Goal: Task Accomplishment & Management: Complete application form

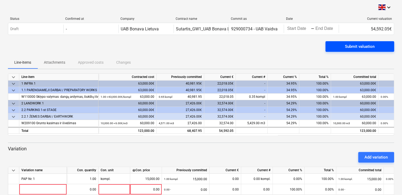
click at [352, 50] on div "Submit valuation" at bounding box center [360, 46] width 30 height 7
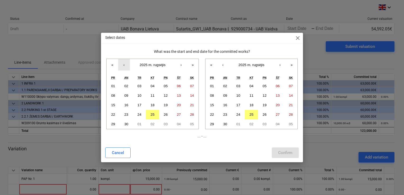
click at [124, 64] on button "‹" at bounding box center [124, 65] width 12 height 12
click at [164, 88] on button "01" at bounding box center [165, 86] width 13 height 10
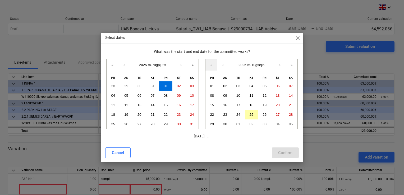
click at [251, 115] on abbr "25" at bounding box center [251, 115] width 4 height 4
click at [211, 87] on abbr "01" at bounding box center [212, 86] width 4 height 4
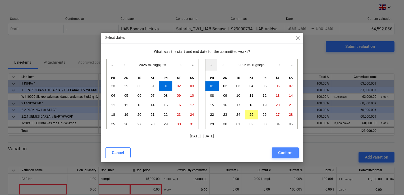
click at [289, 154] on div "Confirm" at bounding box center [285, 152] width 14 height 7
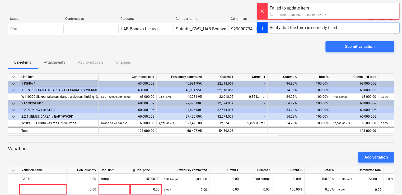
click at [282, 16] on div "Commitment has incomplete extrawork" at bounding box center [298, 14] width 57 height 5
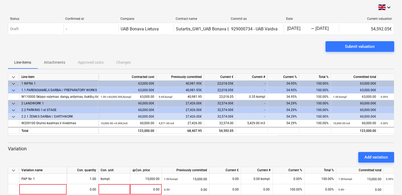
scroll to position [21, 0]
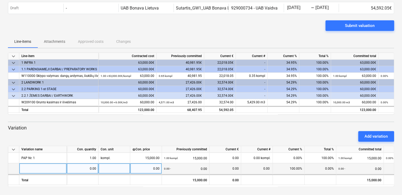
click at [390, 168] on div "Unit price contract" at bounding box center [408, 168] width 48 height 11
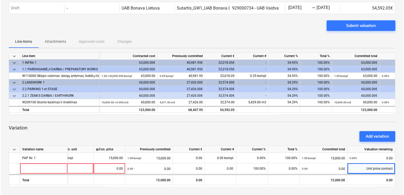
scroll to position [0, 49]
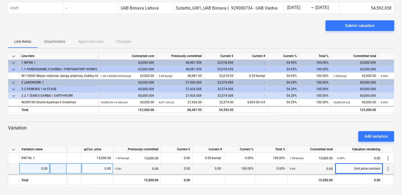
click at [387, 170] on span "more_vert" at bounding box center [388, 169] width 6 height 6
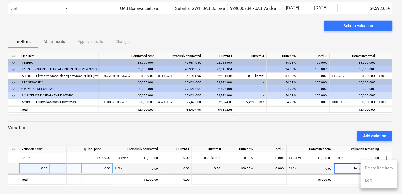
scroll to position [0, 48]
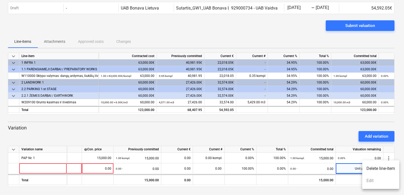
click at [382, 170] on li "Delete line-item" at bounding box center [380, 168] width 37 height 12
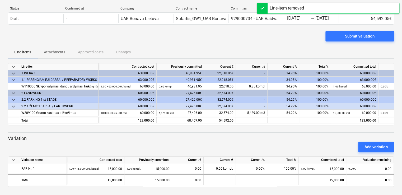
scroll to position [0, 0]
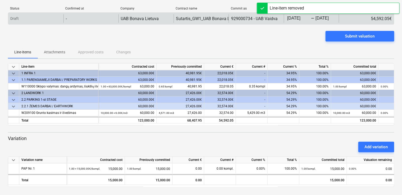
click at [75, 18] on div "-" at bounding box center [90, 18] width 55 height 8
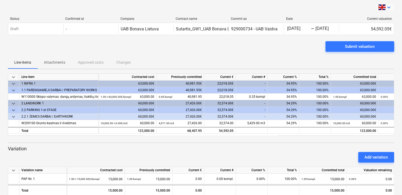
click at [391, 8] on icon "keyboard_arrow_down" at bounding box center [389, 7] width 6 height 6
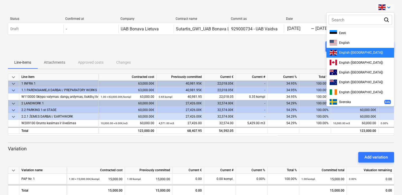
click at [391, 8] on div at bounding box center [201, 97] width 402 height 195
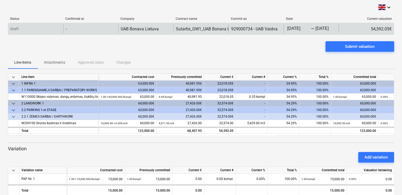
click at [376, 31] on div "54,592.05€" at bounding box center [366, 29] width 55 height 8
click at [318, 27] on body "keyboard_arrow_down Status Confirmed at Company Contract name Commit as Date Cu…" at bounding box center [201, 97] width 402 height 195
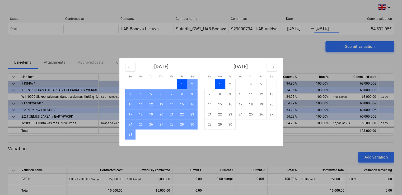
click at [291, 40] on div "Su Mo Tu We Th Fr Sa Su Mo Tu We Th Fr Sa [DATE] 1 2 3 4 5 6 7 8 9 10 11 12 13 …" at bounding box center [201, 97] width 402 height 195
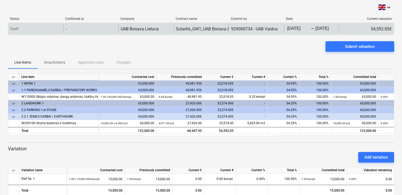
click at [251, 28] on div "929000734 - UAB Vaidva" at bounding box center [254, 28] width 46 height 5
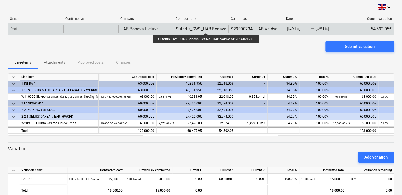
click at [207, 28] on div "Sutartis_GW1_UAB Bonava Lietuva - UAB Vaidva Nr. 20250212-3" at bounding box center [236, 28] width 120 height 5
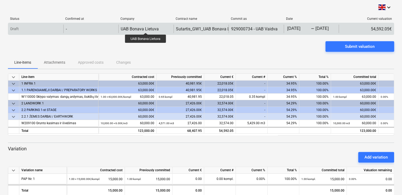
click at [146, 28] on div "UAB Bonava Lietuva" at bounding box center [140, 28] width 38 height 5
click at [82, 26] on div "-" at bounding box center [90, 29] width 55 height 8
click at [11, 27] on p "Draft" at bounding box center [14, 29] width 8 height 6
click at [19, 27] on div "Draft" at bounding box center [35, 29] width 55 height 8
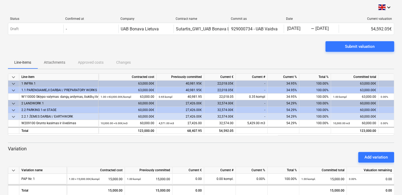
click at [29, 47] on div "Submit valuation" at bounding box center [201, 48] width 386 height 15
click at [59, 63] on p "Attachments" at bounding box center [54, 63] width 21 height 6
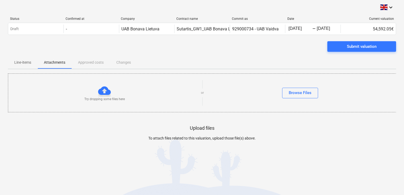
click at [359, 149] on div at bounding box center [202, 146] width 388 height 11
click at [102, 91] on div at bounding box center [104, 90] width 13 height 13
click at [294, 92] on div "Browse Files" at bounding box center [300, 92] width 23 height 7
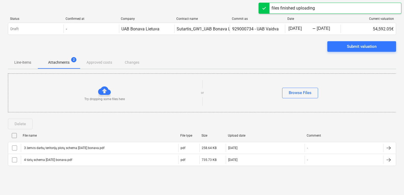
click at [99, 62] on div "Line-items Attachments 2 Approved costs Changes" at bounding box center [202, 62] width 388 height 13
click at [96, 64] on div "Line-items Attachments 2 Approved costs Changes" at bounding box center [202, 62] width 388 height 13
click at [134, 63] on div "Line-items Attachments 2 Approved costs Changes" at bounding box center [202, 62] width 388 height 13
click at [92, 63] on div "Line-items Attachments 2 Approved costs Changes" at bounding box center [202, 62] width 388 height 13
click at [136, 64] on div "Line-items Attachments 2 Approved costs Changes" at bounding box center [202, 62] width 388 height 13
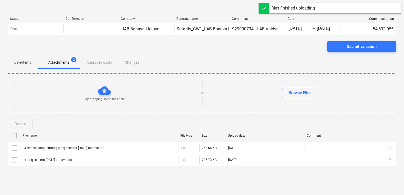
click at [105, 64] on div "Line-items Attachments 2 Approved costs Changes" at bounding box center [202, 62] width 388 height 13
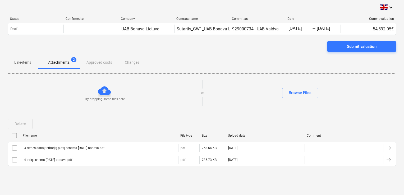
click at [144, 63] on div "Line-items Attachments 2 Approved costs Changes" at bounding box center [202, 62] width 388 height 13
click at [103, 62] on div "Line-items Attachments 2 Approved costs Changes" at bounding box center [202, 62] width 388 height 13
click at [136, 62] on div "Line-items Attachments 2 Approved costs Changes" at bounding box center [202, 62] width 388 height 13
click at [96, 63] on div "Line-items Attachments 2 Approved costs Changes" at bounding box center [202, 62] width 388 height 13
click at [133, 62] on div "Line-items Attachments 2 Approved costs Changes" at bounding box center [202, 62] width 388 height 13
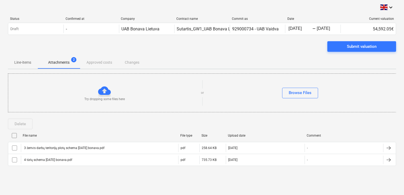
click at [114, 61] on div "Line-items Attachments 2 Approved costs Changes" at bounding box center [202, 62] width 388 height 13
click at [132, 64] on div "Line-items Attachments 2 Approved costs Changes" at bounding box center [202, 62] width 388 height 13
click at [101, 61] on div "Line-items Attachments 2 Approved costs Changes" at bounding box center [202, 62] width 388 height 13
click at [23, 61] on p "Line-items" at bounding box center [22, 63] width 17 height 6
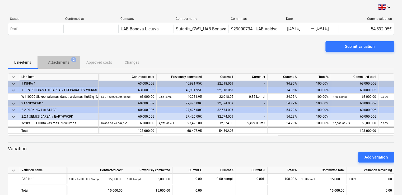
click at [63, 62] on p "Attachments" at bounding box center [58, 63] width 21 height 6
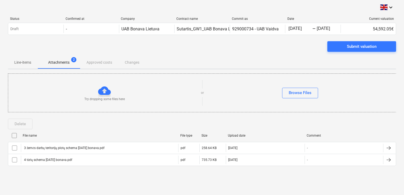
click at [131, 63] on div "Line-items Attachments 2 Approved costs Changes" at bounding box center [202, 62] width 388 height 13
click at [24, 61] on p "Line-items" at bounding box center [22, 63] width 17 height 6
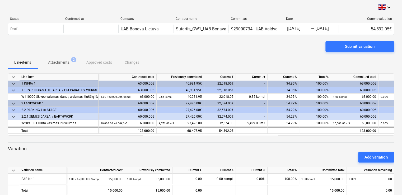
click at [68, 62] on p "Attachments" at bounding box center [58, 63] width 21 height 6
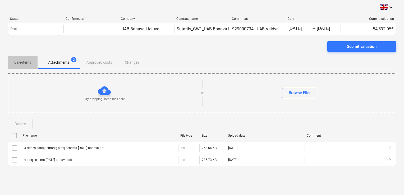
click at [19, 62] on p "Line-items" at bounding box center [22, 63] width 17 height 6
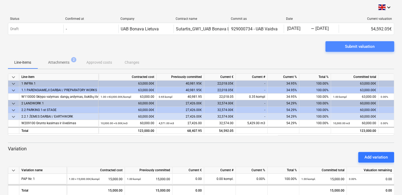
click at [374, 48] on div "Submit valuation" at bounding box center [360, 46] width 30 height 7
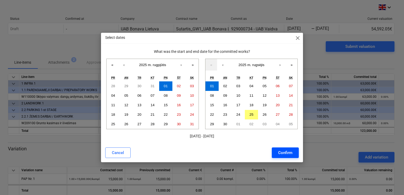
click at [284, 152] on div "Confirm" at bounding box center [285, 152] width 14 height 7
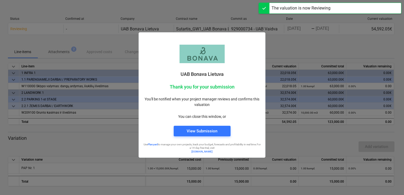
click at [213, 131] on div "View Submission" at bounding box center [202, 131] width 31 height 7
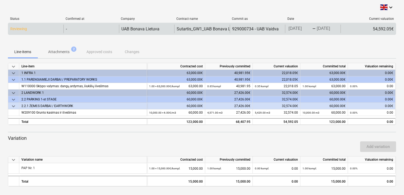
click at [20, 28] on p "Reviewing" at bounding box center [18, 29] width 17 height 6
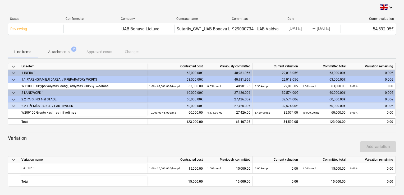
click at [292, 101] on div "32,574.00€" at bounding box center [277, 99] width 48 height 7
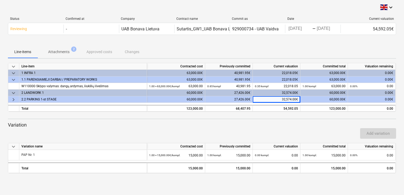
click at [364, 55] on div "Line-items Attachments 2 Approved costs Changes" at bounding box center [202, 51] width 388 height 13
click at [296, 122] on p "Variation" at bounding box center [202, 125] width 388 height 6
click at [389, 9] on icon "keyboard_arrow_down" at bounding box center [390, 7] width 6 height 6
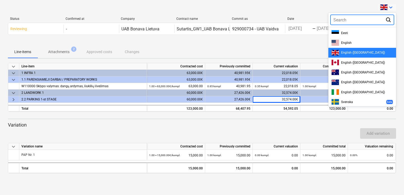
click at [390, 8] on div at bounding box center [202, 97] width 404 height 195
